Goal: Task Accomplishment & Management: Use online tool/utility

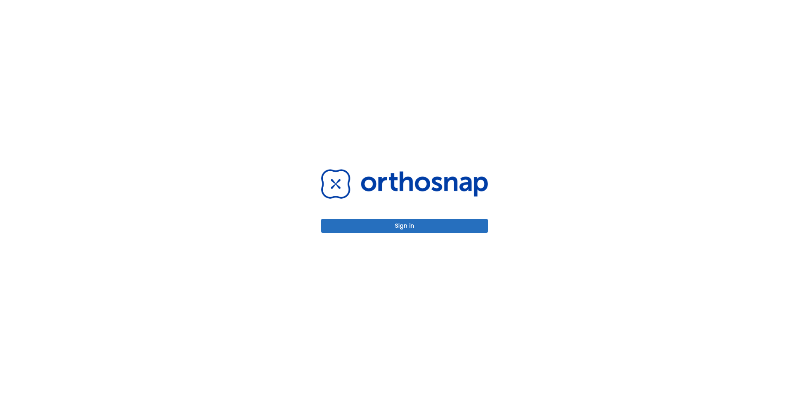
click at [383, 228] on button "Sign in" at bounding box center [404, 226] width 167 height 14
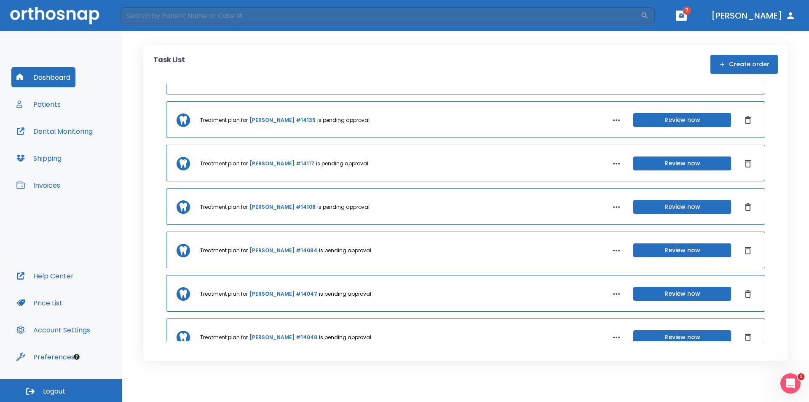
scroll to position [40, 0]
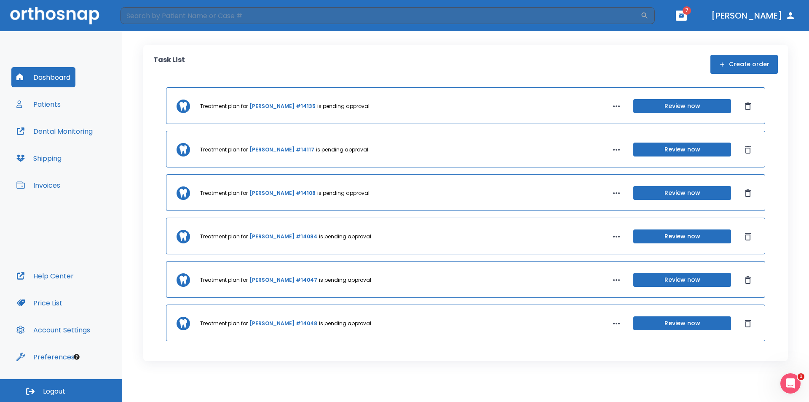
click at [285, 324] on link "[PERSON_NAME] #14048" at bounding box center [283, 323] width 68 height 8
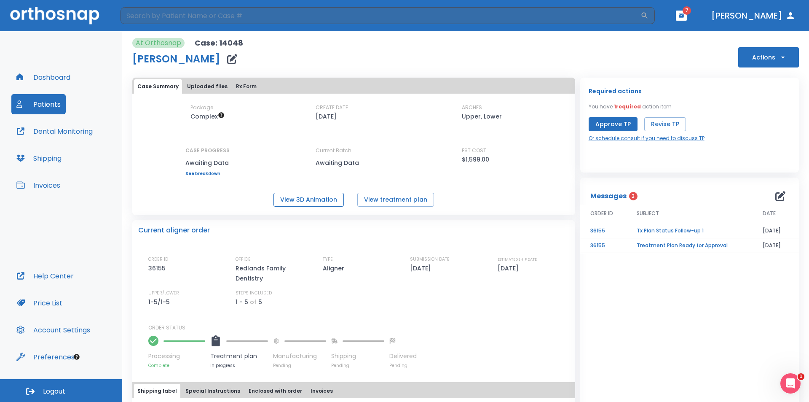
click at [320, 202] on button "View 3D Animation" at bounding box center [309, 200] width 70 height 14
